Goal: Information Seeking & Learning: Learn about a topic

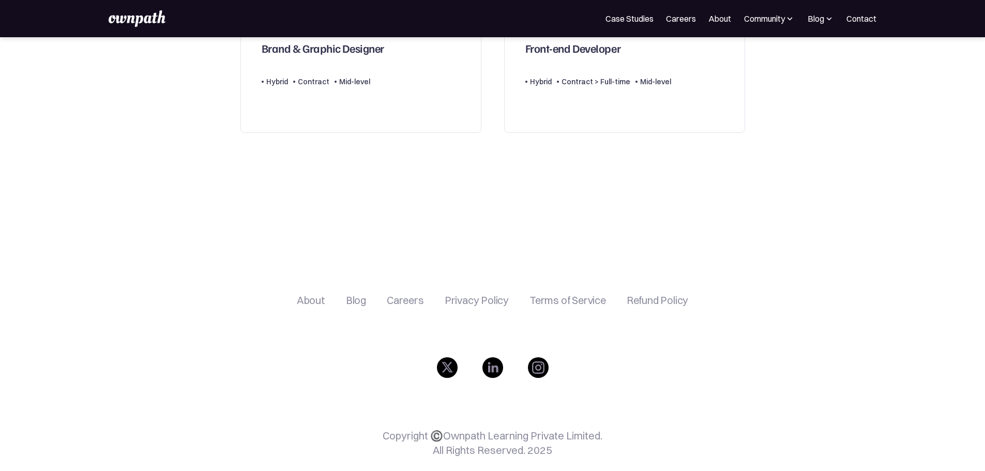
scroll to position [704, 0]
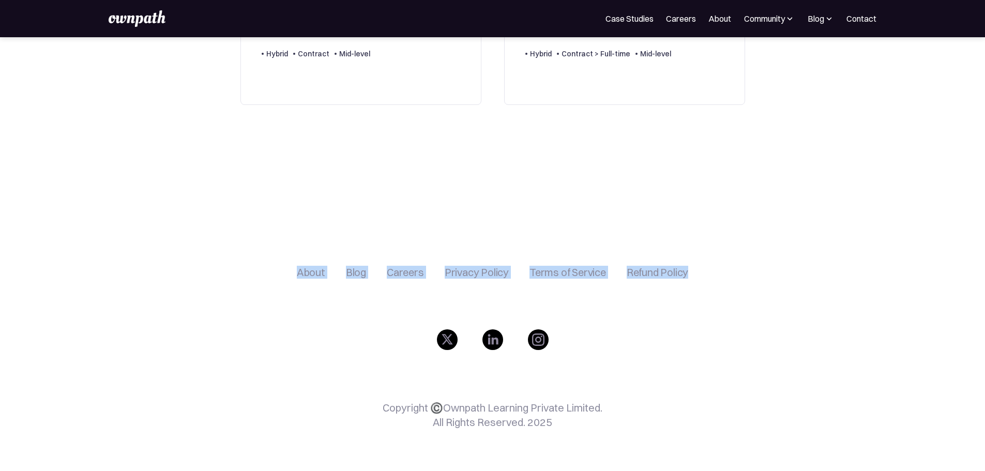
drag, startPoint x: 252, startPoint y: 243, endPoint x: 800, endPoint y: 336, distance: 556.1
click at [800, 336] on div "About Blog Careers Privacy Policy Terms of Service Refund Policy Copyright ©️Ow…" at bounding box center [492, 353] width 653 height 236
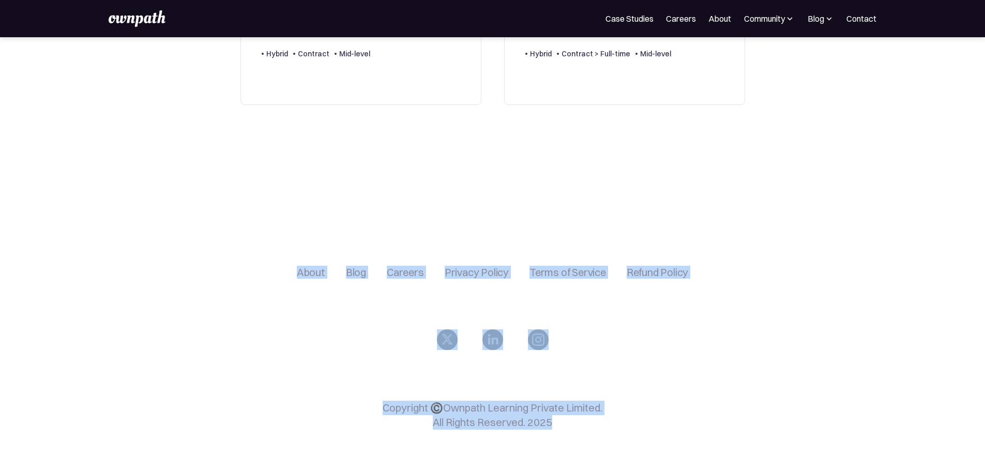
drag, startPoint x: 746, startPoint y: 440, endPoint x: 226, endPoint y: 234, distance: 559.4
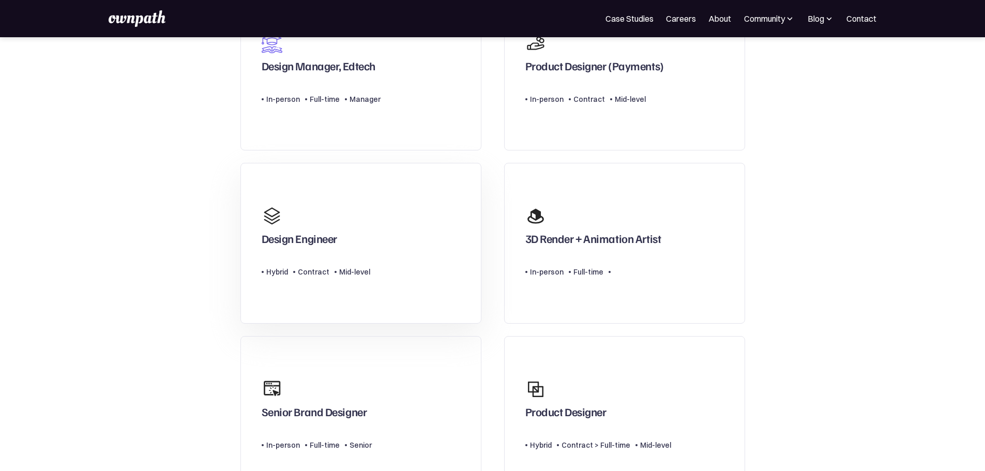
scroll to position [0, 0]
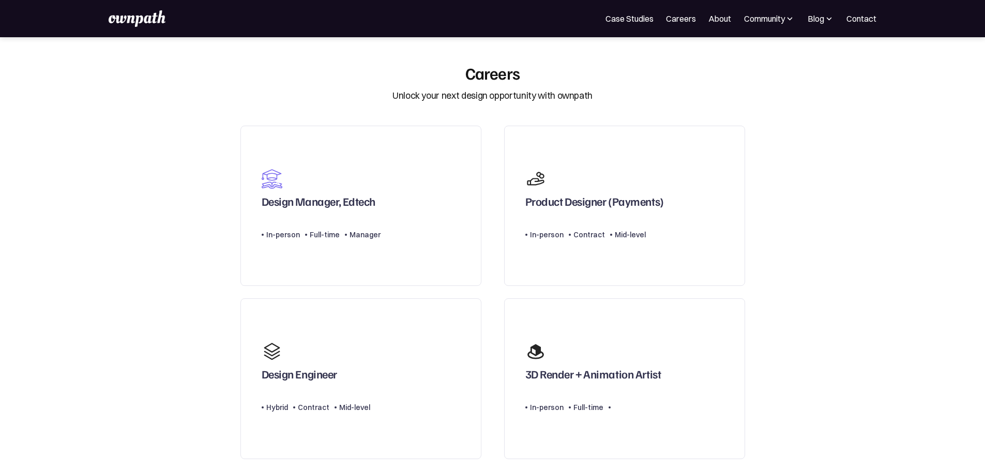
click at [143, 16] on img at bounding box center [137, 18] width 57 height 17
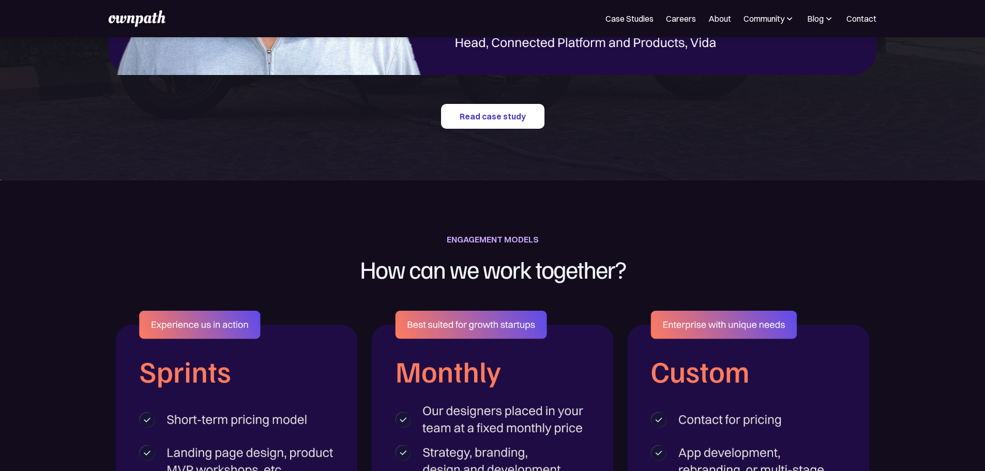
scroll to position [1397, 0]
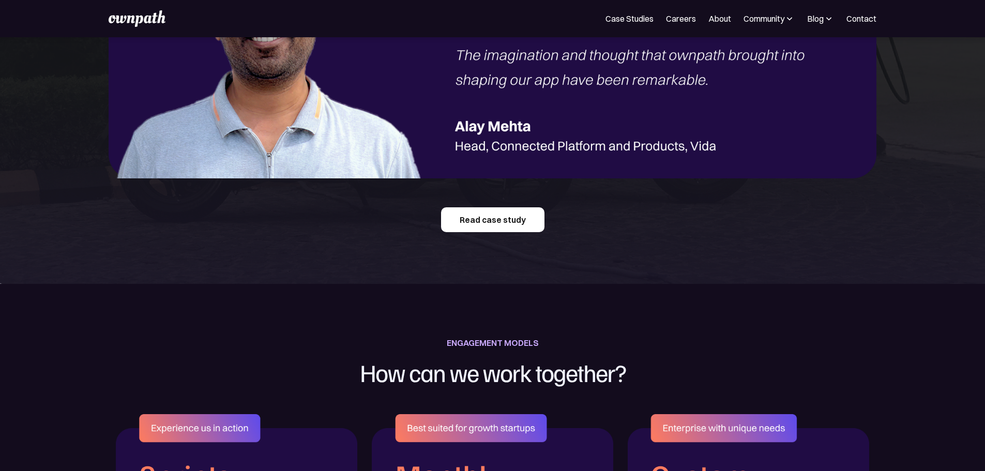
click at [504, 232] on link "Read case study" at bounding box center [492, 219] width 103 height 25
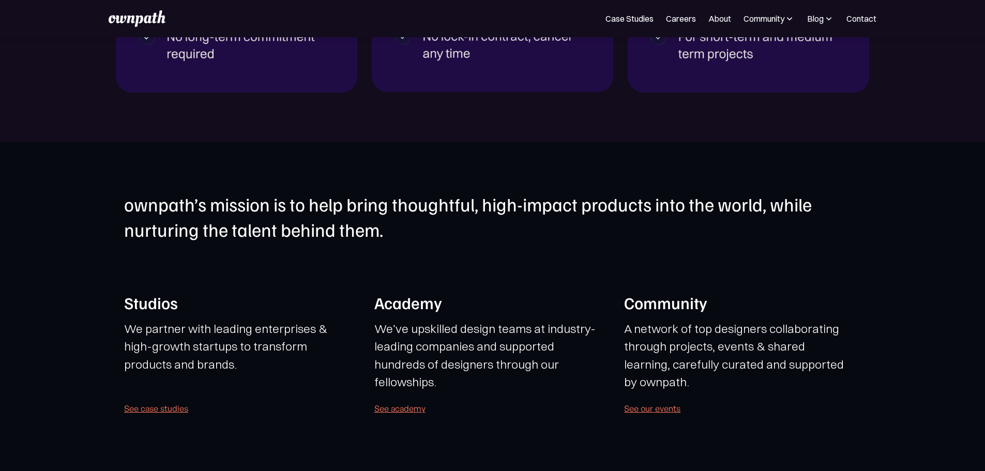
scroll to position [1914, 0]
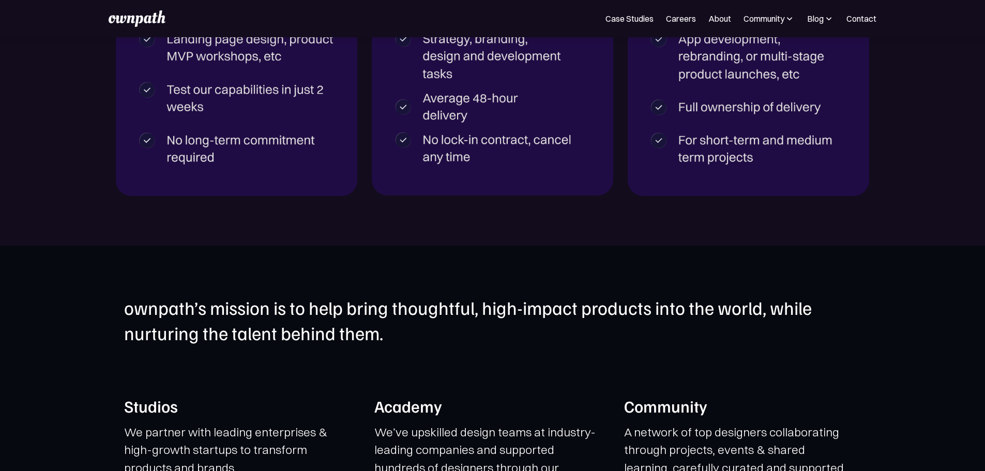
drag, startPoint x: 521, startPoint y: 116, endPoint x: 586, endPoint y: 139, distance: 68.7
click at [586, 137] on section "ENGAGEMENT MODELS How can we work together?" at bounding box center [492, 6] width 985 height 479
click at [584, 167] on img at bounding box center [493, 46] width 242 height 298
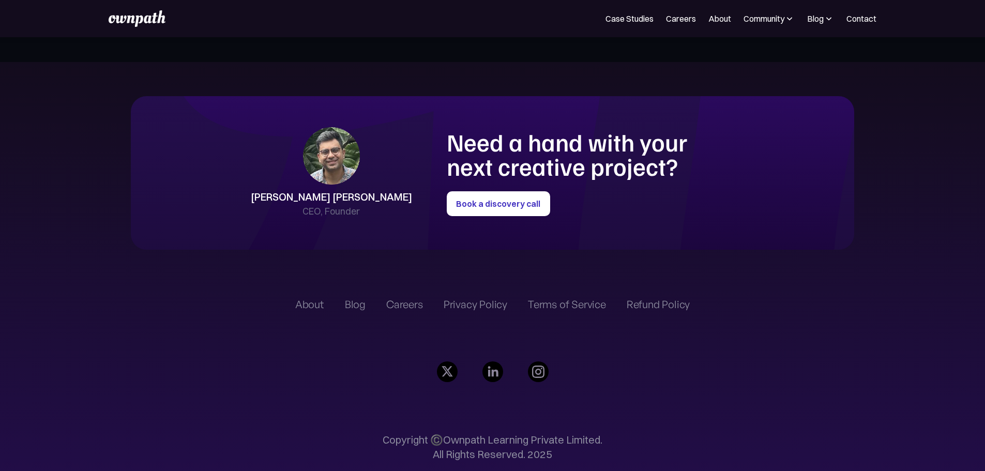
scroll to position [2586, 0]
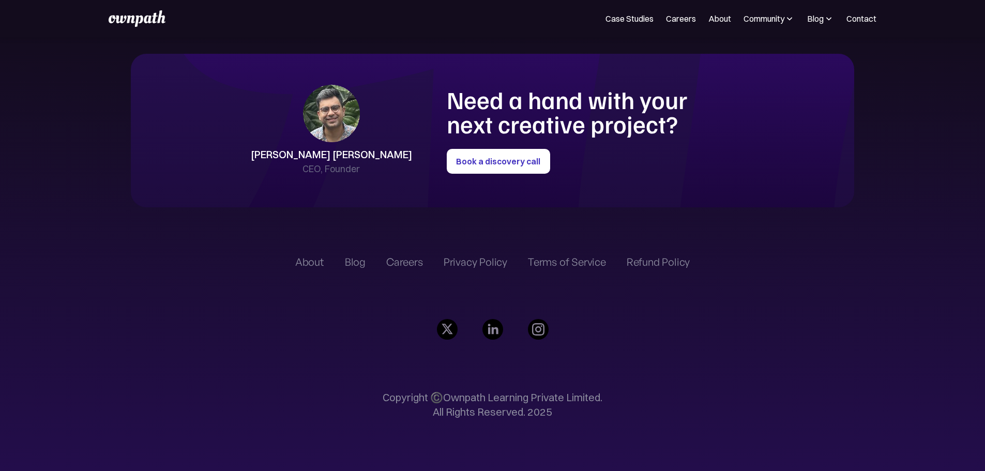
drag, startPoint x: 407, startPoint y: 86, endPoint x: 498, endPoint y: 118, distance: 96.2
drag, startPoint x: 397, startPoint y: 148, endPoint x: 273, endPoint y: 145, distance: 124.2
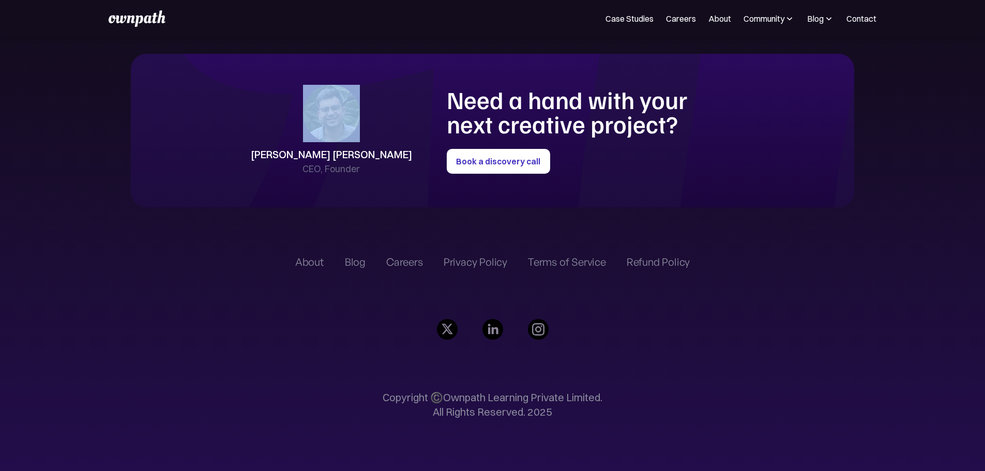
click at [273, 145] on div "[PERSON_NAME] [PERSON_NAME] CEO, Founder" at bounding box center [299, 131] width 225 height 92
click at [387, 256] on div "Careers" at bounding box center [404, 262] width 37 height 12
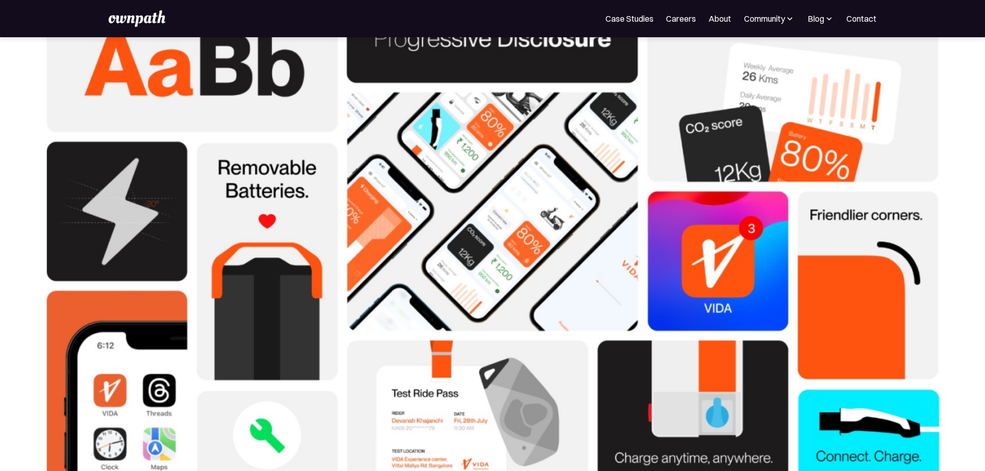
scroll to position [3157, 0]
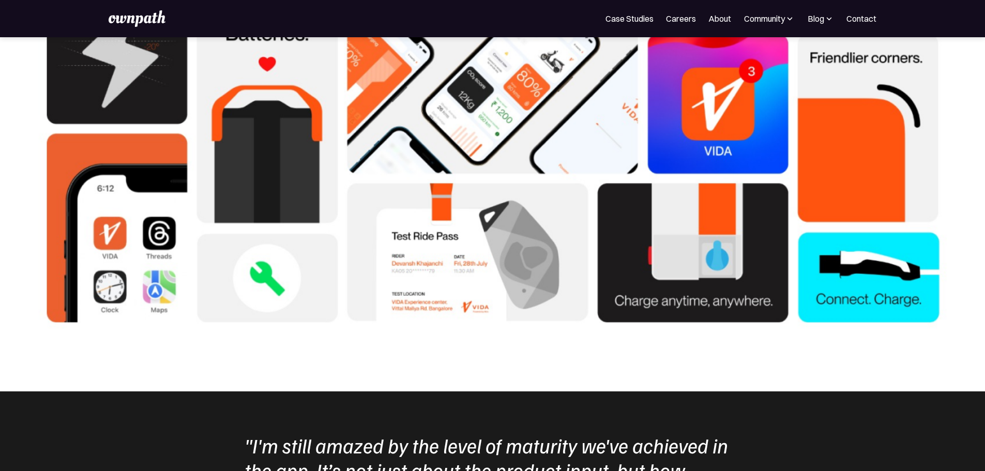
drag, startPoint x: 473, startPoint y: 322, endPoint x: 470, endPoint y: 310, distance: 12.8
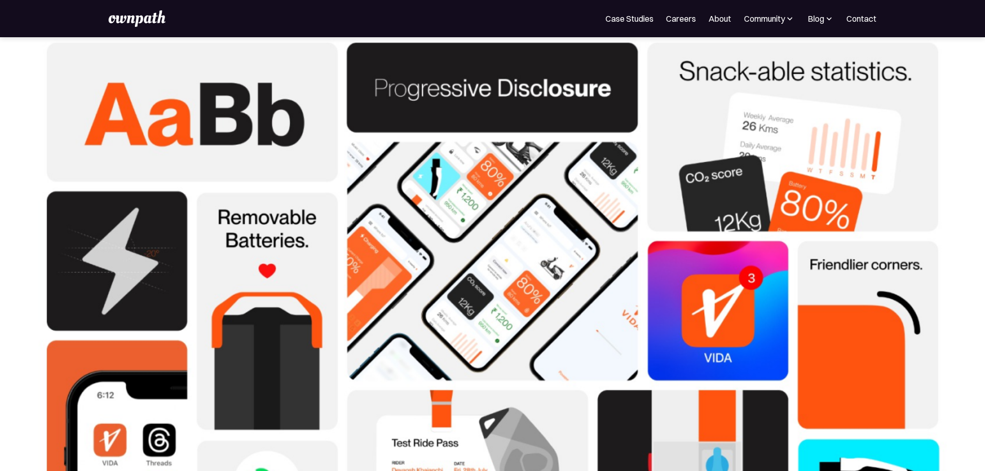
scroll to position [2899, 0]
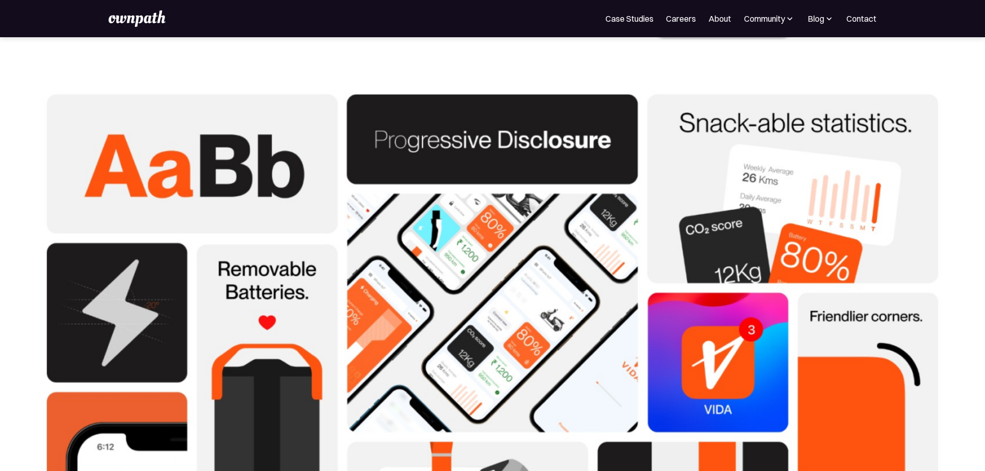
drag, startPoint x: 447, startPoint y: 294, endPoint x: 445, endPoint y: 289, distance: 5.6
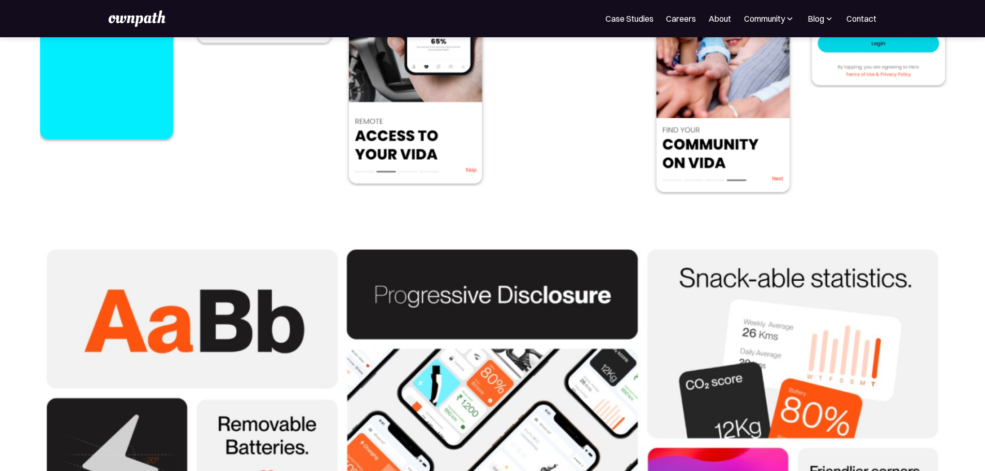
scroll to position [2692, 0]
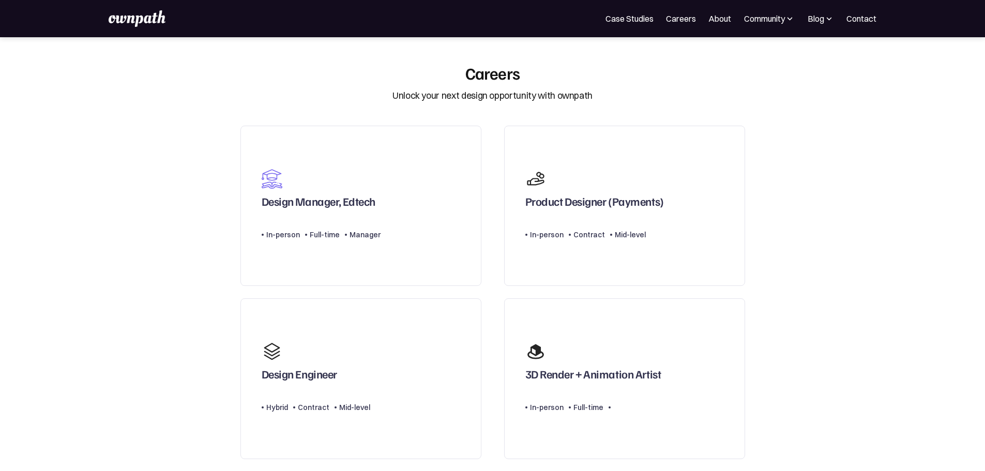
scroll to position [52, 0]
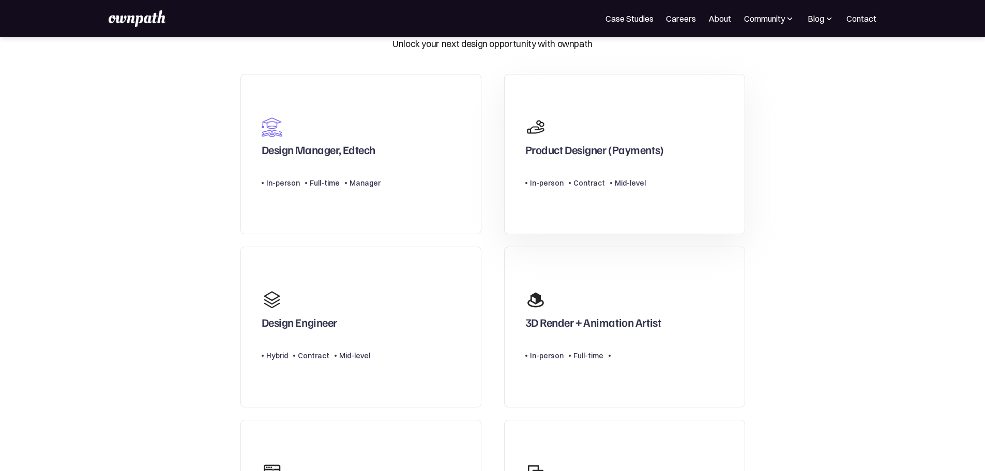
click at [635, 152] on div "Product Designer (Payments)" at bounding box center [595, 152] width 139 height 19
click at [663, 176] on div "Type Level In-person Contract Mid-level" at bounding box center [595, 179] width 139 height 21
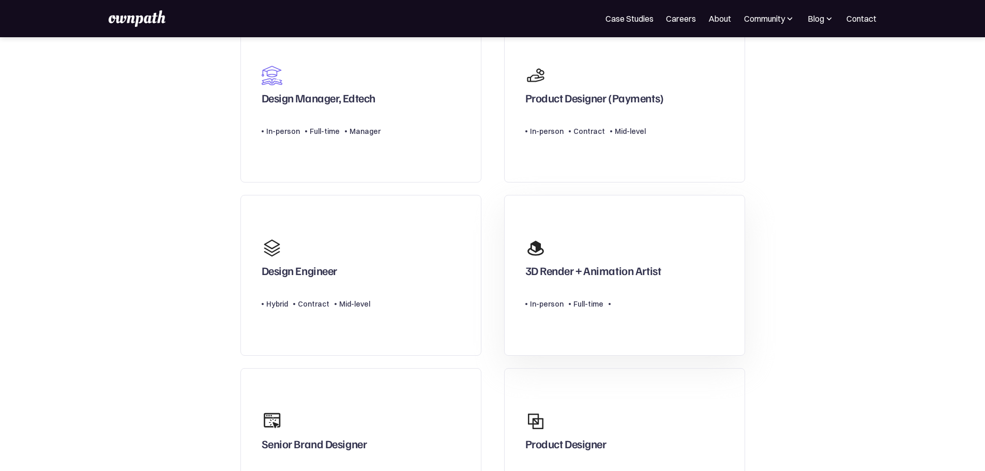
click at [647, 260] on div "3D Render + Animation Artist" at bounding box center [594, 258] width 136 height 50
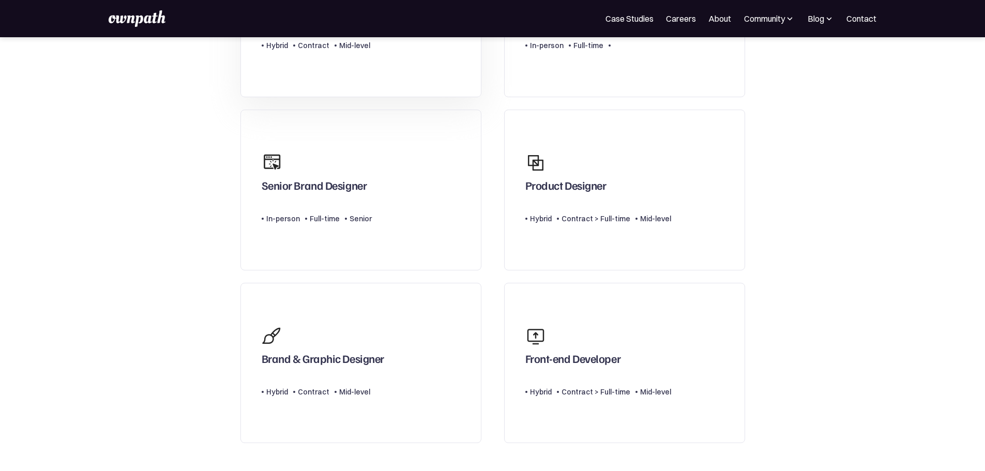
scroll to position [414, 0]
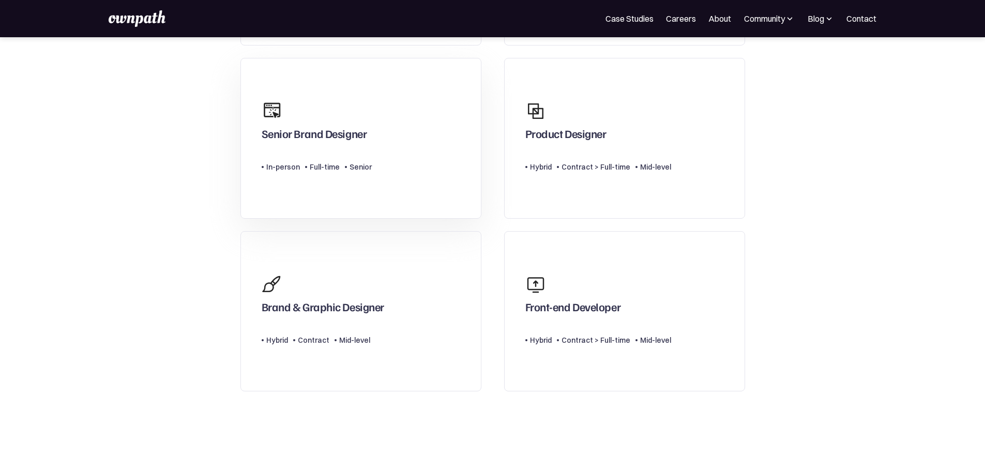
click at [451, 158] on link "Senior Brand Designer Type Level In-person Full-time Senior" at bounding box center [361, 138] width 241 height 161
click at [657, 280] on div "Front-end Developer" at bounding box center [599, 294] width 146 height 50
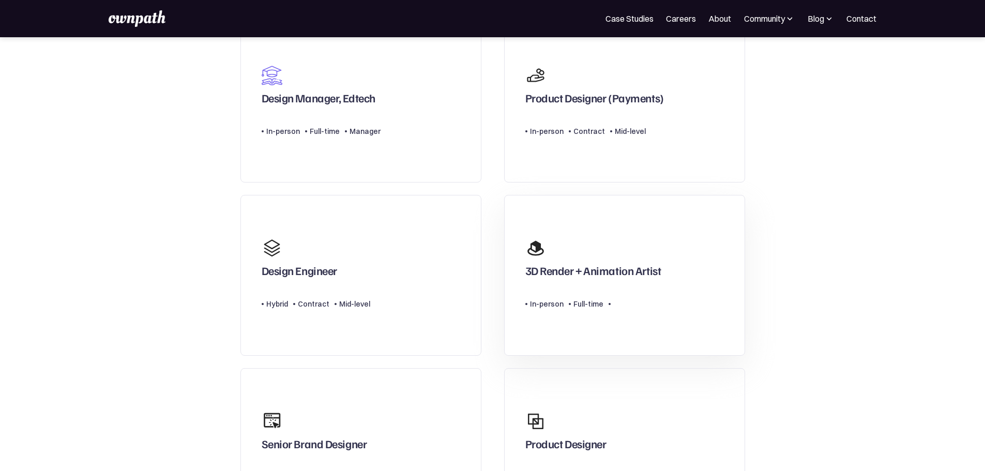
scroll to position [0, 0]
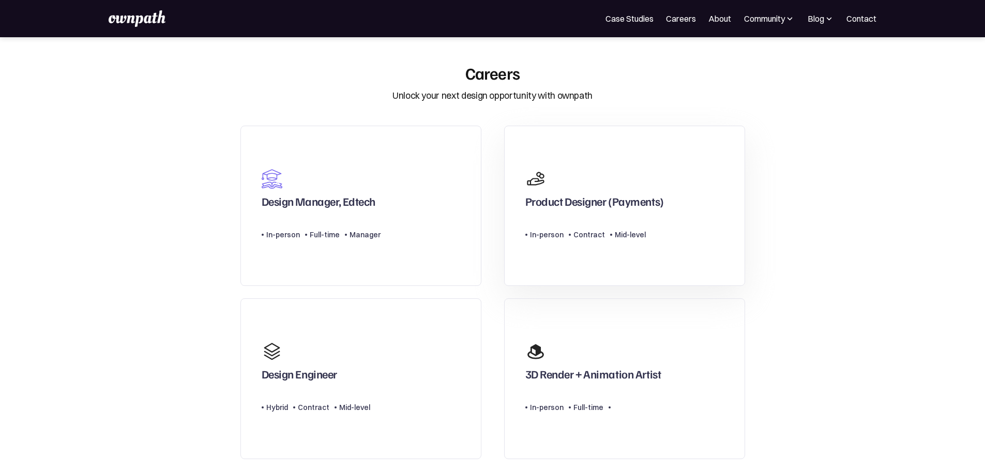
click at [592, 241] on div "Contract" at bounding box center [590, 235] width 32 height 12
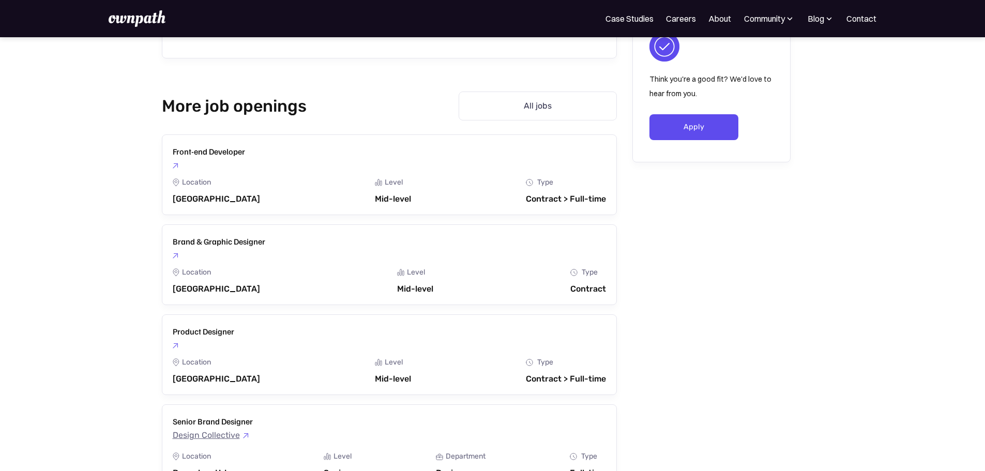
scroll to position [1086, 0]
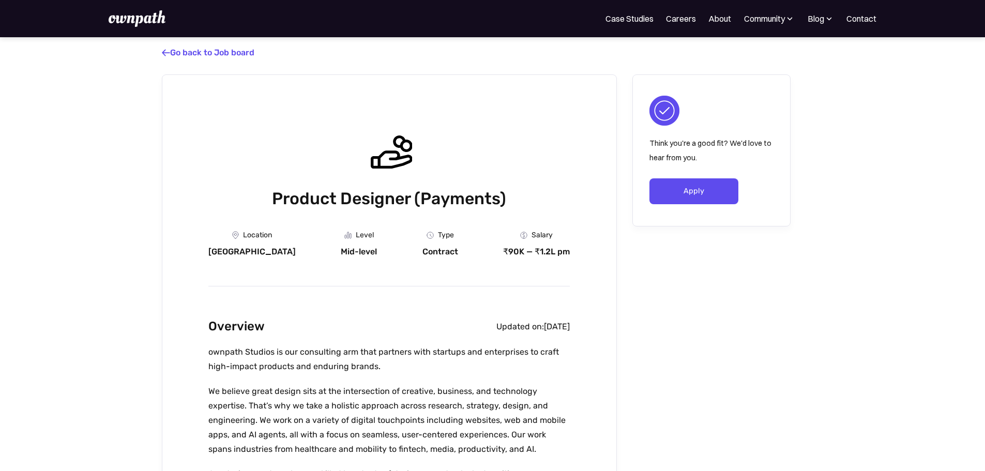
scroll to position [207, 0]
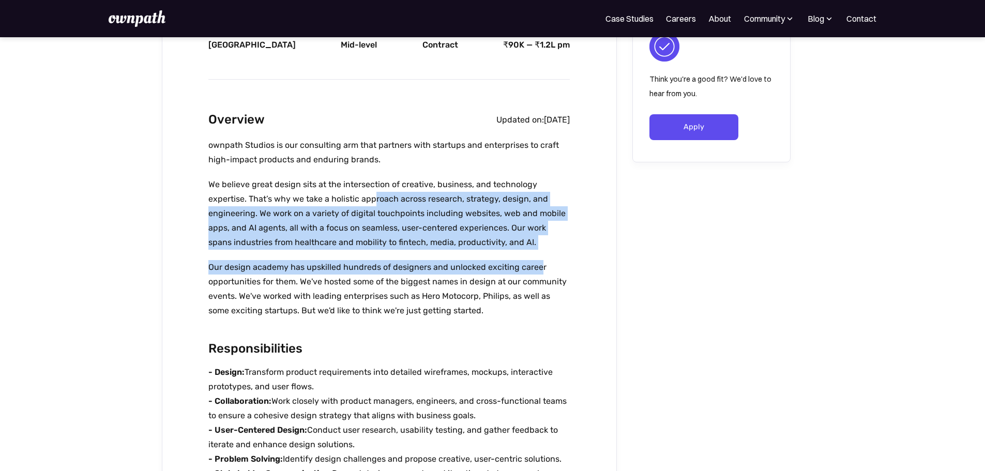
drag, startPoint x: 382, startPoint y: 209, endPoint x: 543, endPoint y: 287, distance: 178.4
click at [536, 280] on div "ownpath Studios is our consulting arm that partners with startups and enterpris…" at bounding box center [389, 233] width 362 height 190
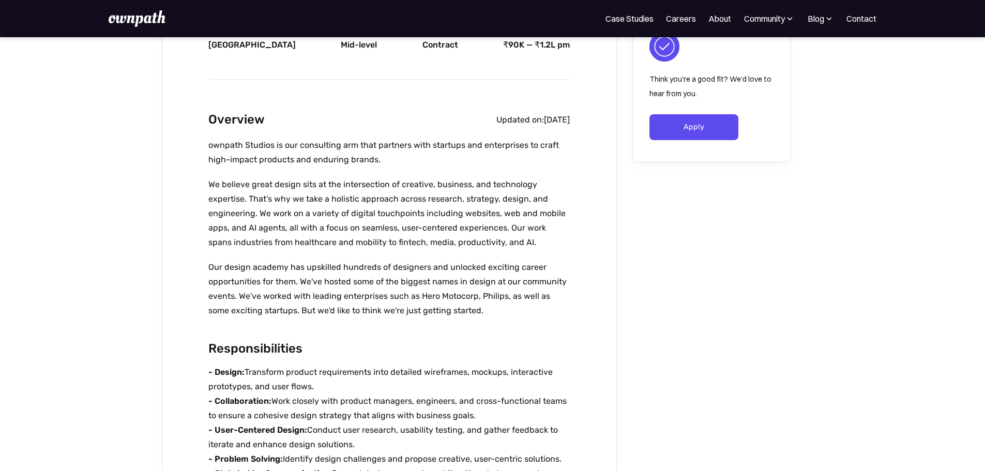
click at [543, 287] on p "Our design academy has upskilled hundreds of designers and unlocked exciting ca…" at bounding box center [389, 289] width 362 height 58
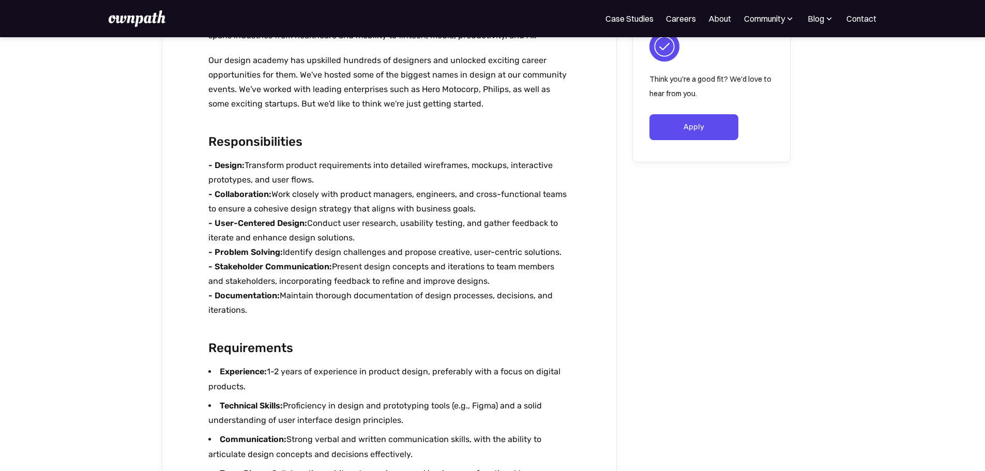
scroll to position [466, 0]
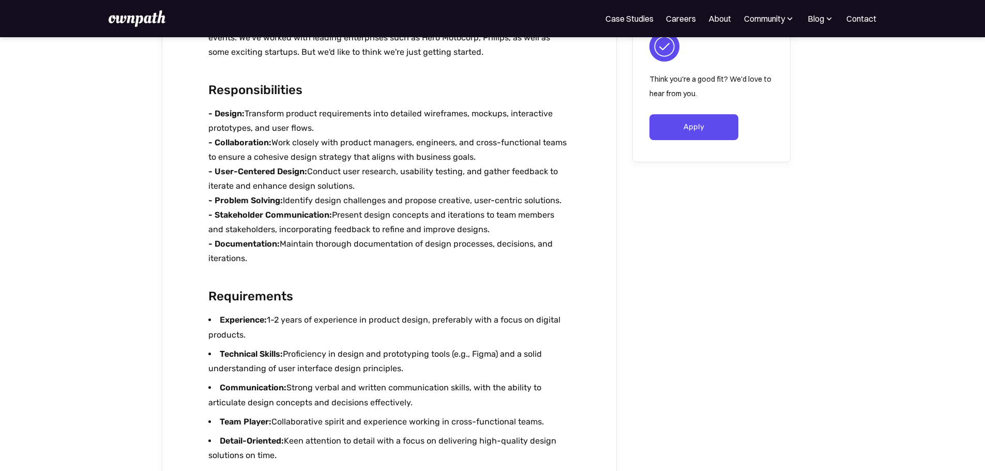
drag, startPoint x: 301, startPoint y: 231, endPoint x: 504, endPoint y: 289, distance: 211.5
click at [490, 284] on div "Overview Updated on: [DATE] ownpath Studios is our consulting arm that partners…" at bounding box center [389, 217] width 362 height 732
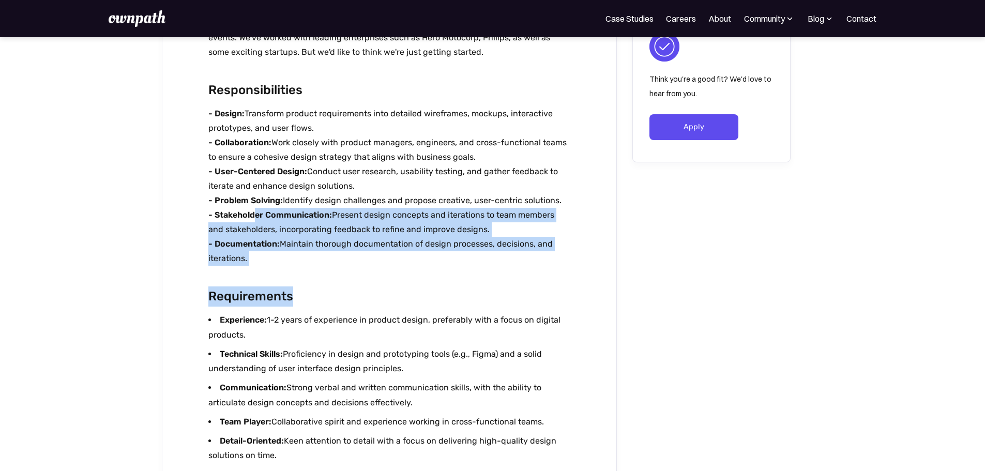
click at [504, 289] on div "Overview Updated on: [DATE] ownpath Studios is our consulting arm that partners…" at bounding box center [389, 217] width 362 height 732
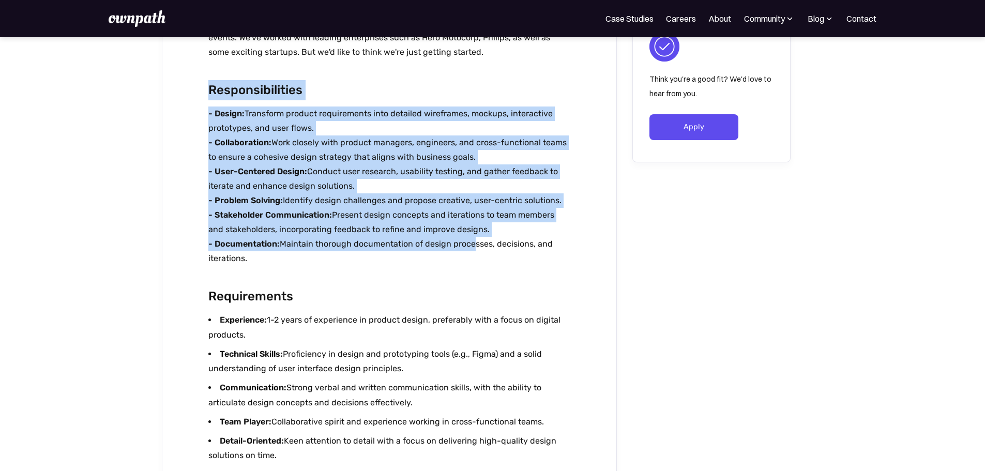
drag, startPoint x: 211, startPoint y: 93, endPoint x: 473, endPoint y: 253, distance: 307.8
click at [472, 252] on div "Overview Updated on: [DATE] ownpath Studios is our consulting arm that partners…" at bounding box center [389, 217] width 362 height 732
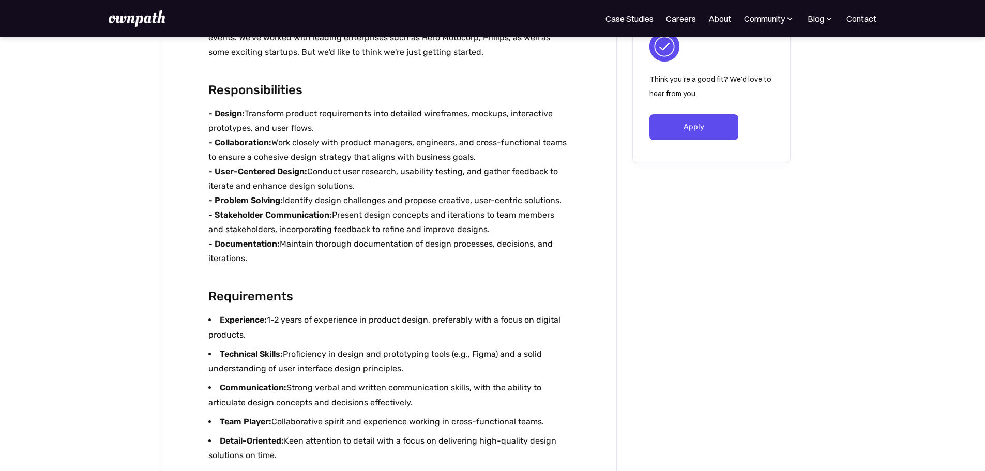
click at [475, 254] on p "- Design: Transform product requirements into detailed wireframes, mockups, int…" at bounding box center [389, 186] width 362 height 159
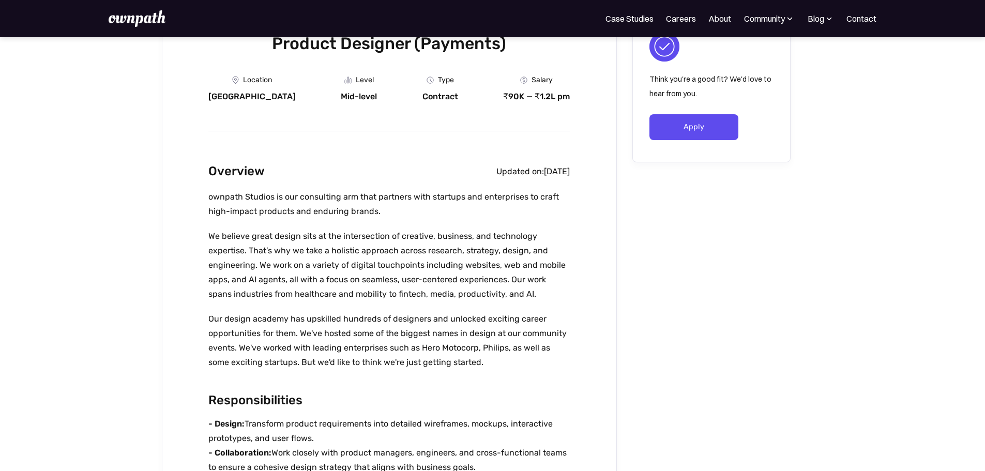
scroll to position [0, 0]
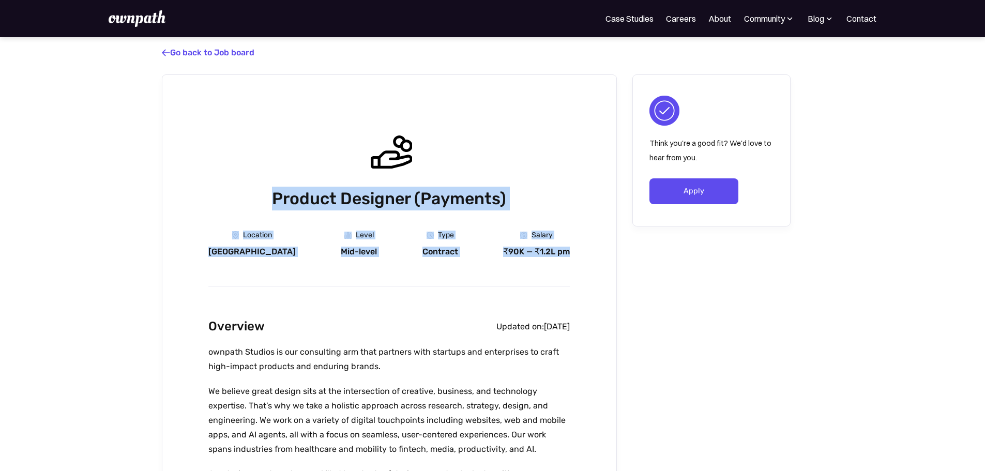
drag, startPoint x: 314, startPoint y: 214, endPoint x: 592, endPoint y: 286, distance: 286.8
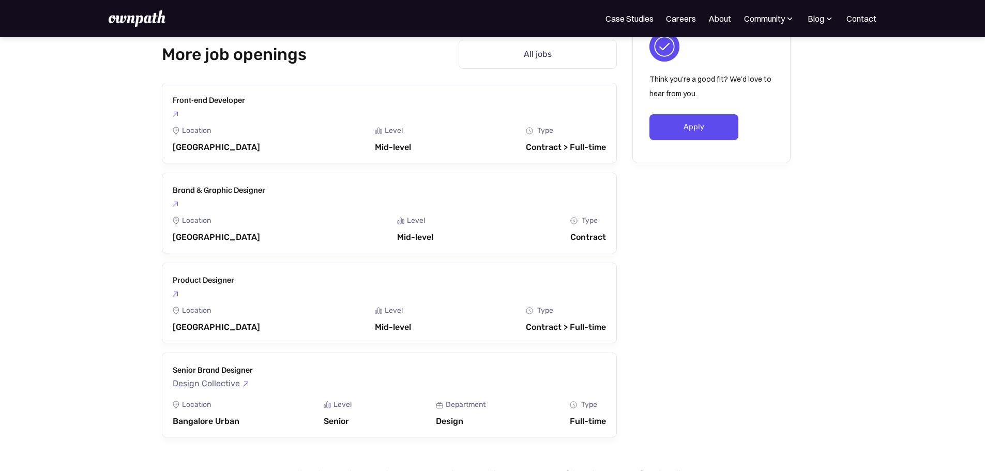
scroll to position [1138, 0]
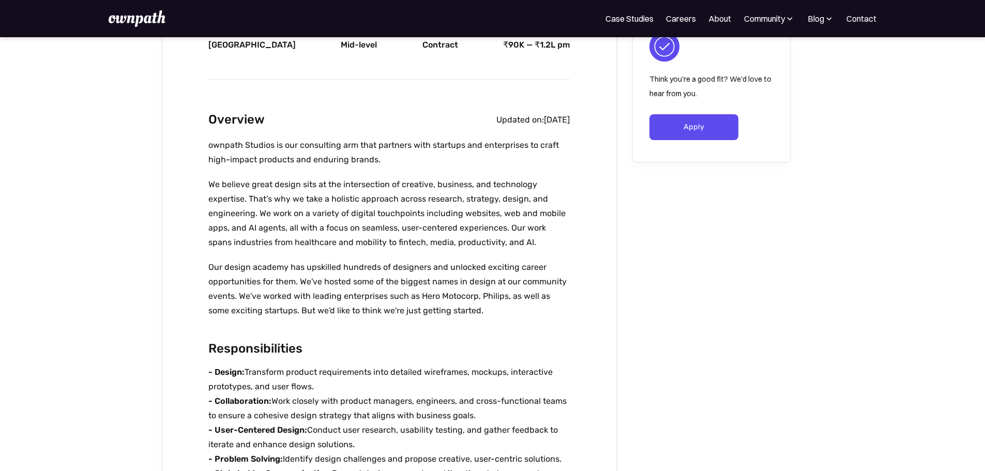
scroll to position [569, 0]
